Goal: Information Seeking & Learning: Find specific fact

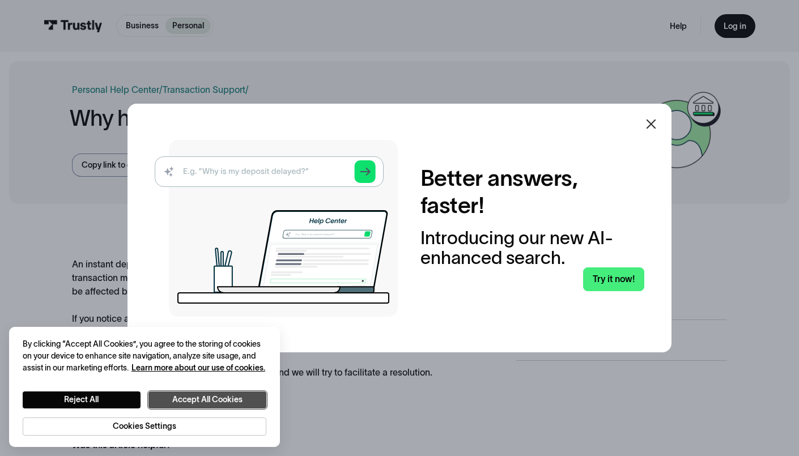
click at [204, 399] on button "Accept All Cookies" at bounding box center [207, 400] width 118 height 17
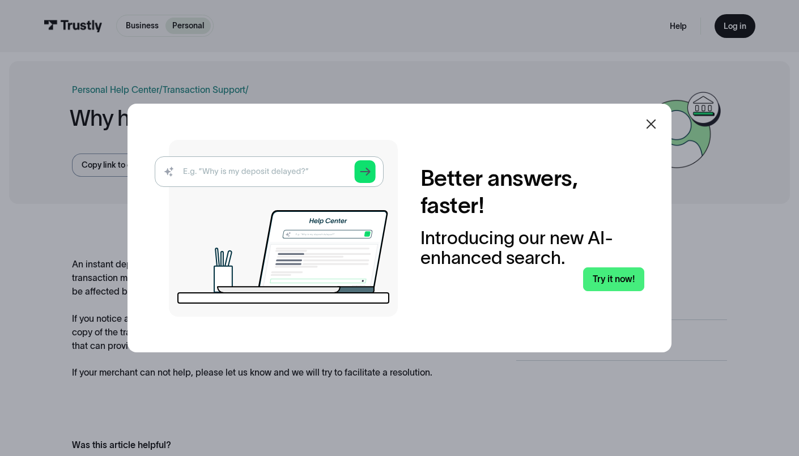
click at [648, 122] on icon at bounding box center [651, 124] width 14 height 14
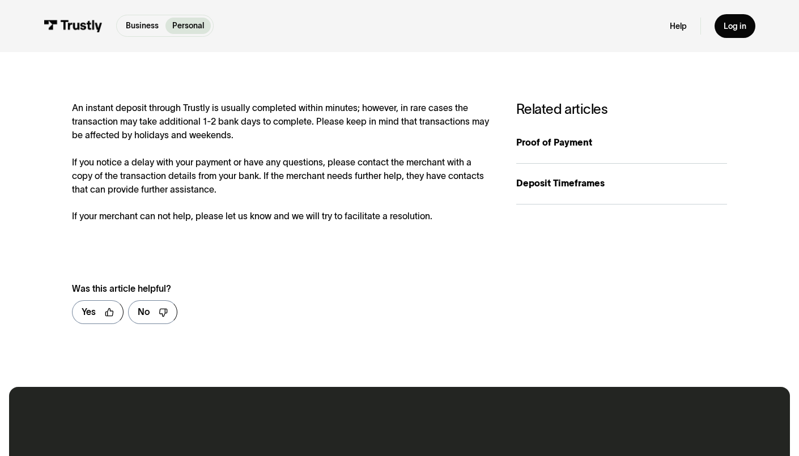
scroll to position [136, 0]
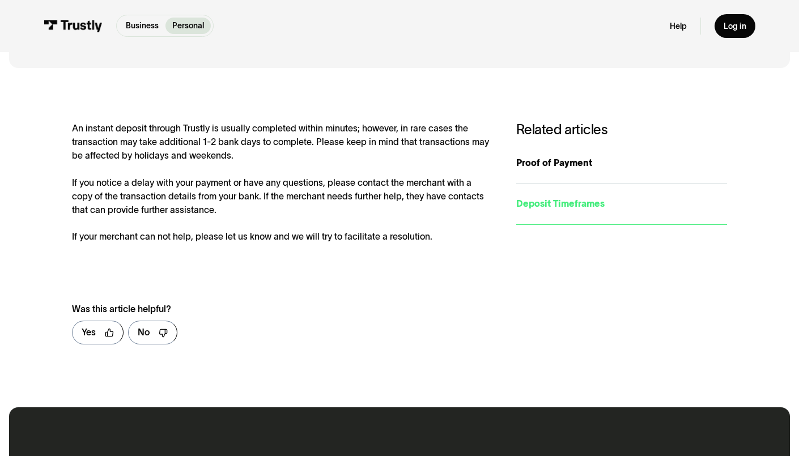
click at [563, 209] on div "Deposit Timeframes" at bounding box center [621, 204] width 211 height 14
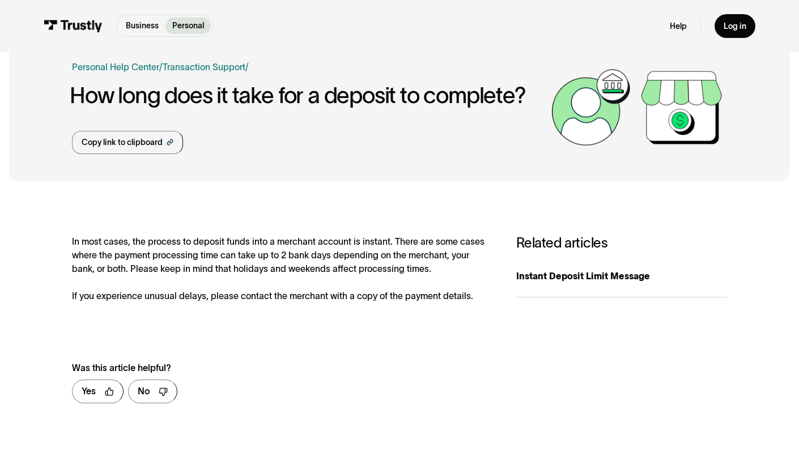
scroll to position [23, 0]
